Goal: Transaction & Acquisition: Purchase product/service

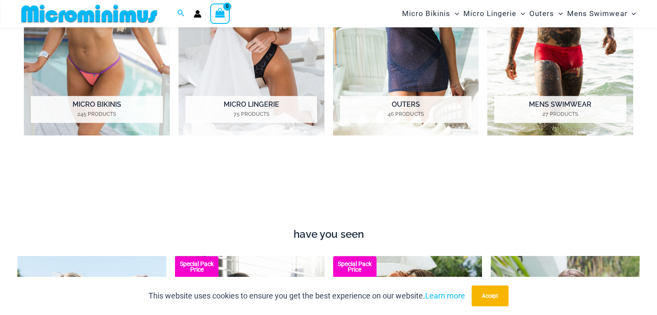
scroll to position [770, 0]
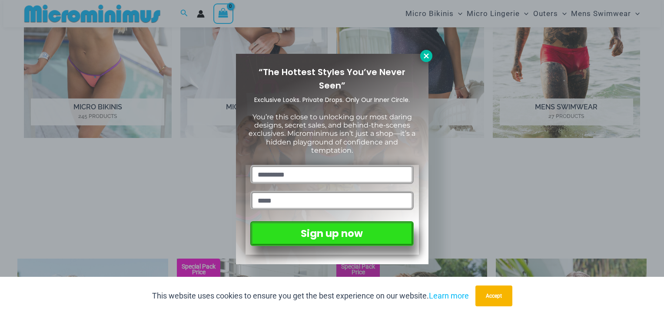
click at [425, 56] on icon at bounding box center [425, 55] width 5 height 5
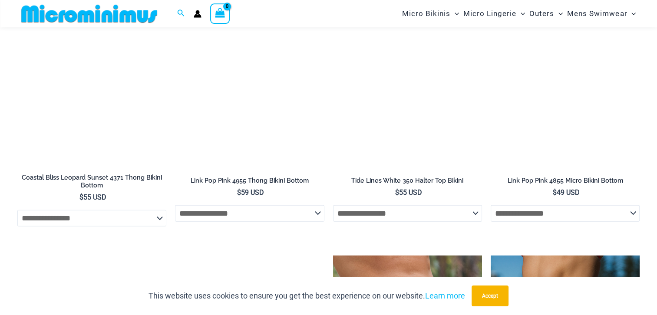
scroll to position [2496, 0]
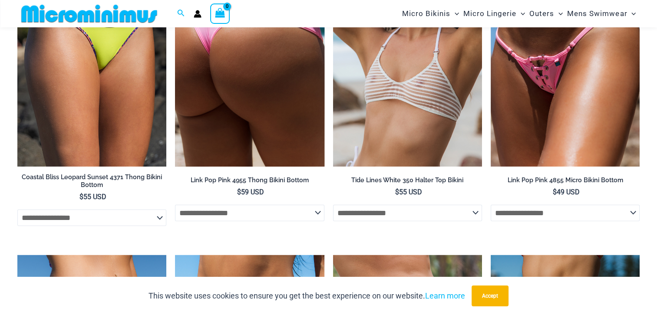
click at [249, 57] on img at bounding box center [249, 55] width 149 height 224
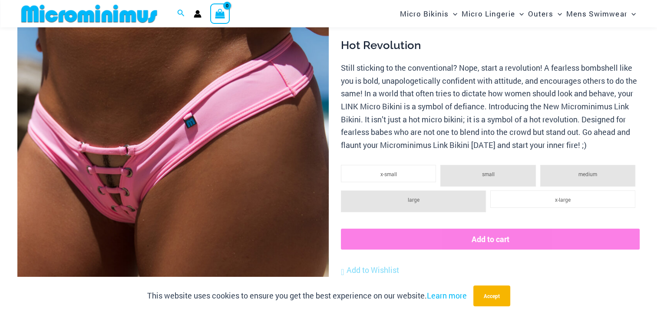
scroll to position [179, 0]
